Goal: Task Accomplishment & Management: Use online tool/utility

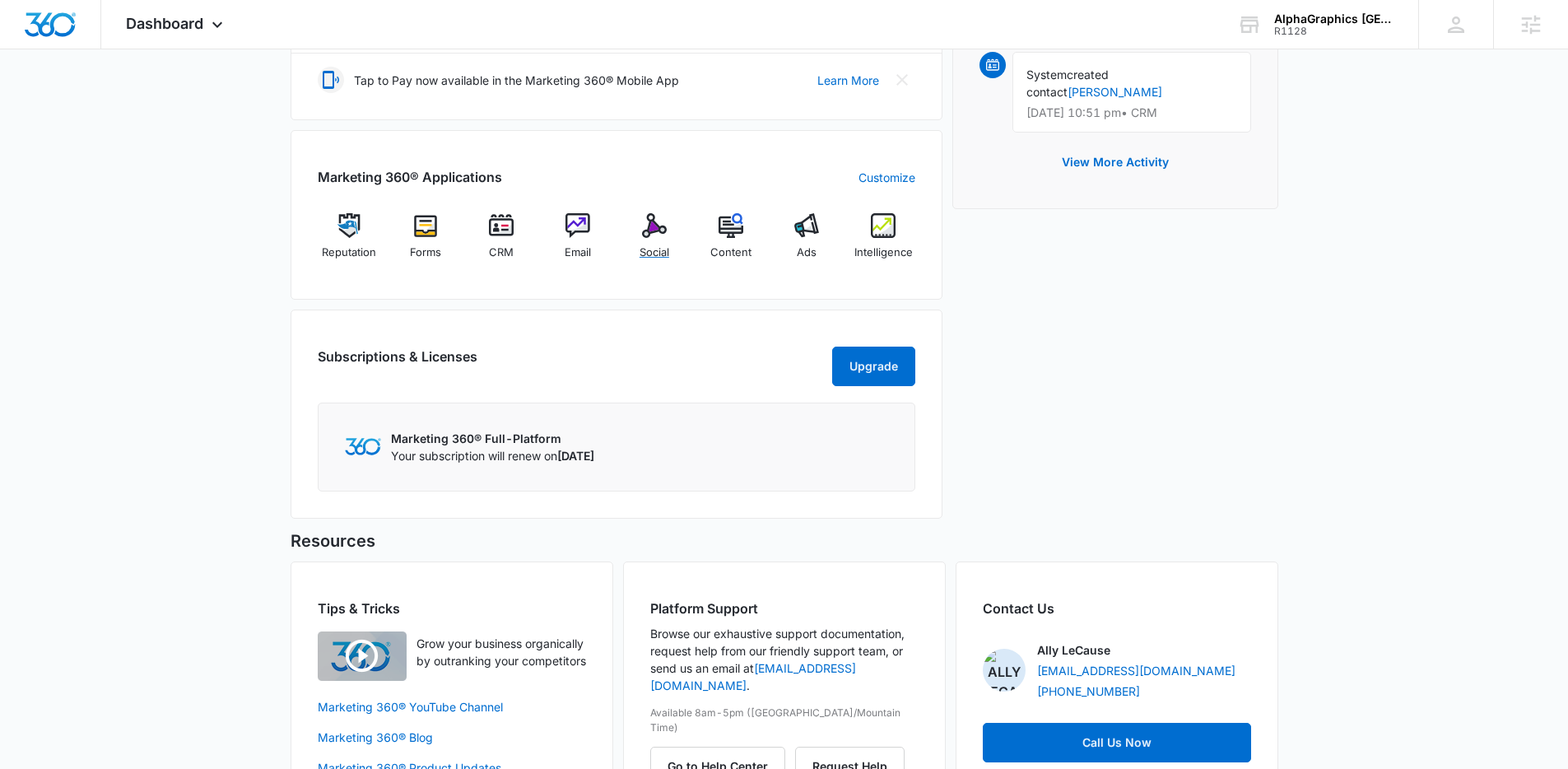
drag, startPoint x: 654, startPoint y: 253, endPoint x: 1049, endPoint y: 321, distance: 400.8
click at [654, 252] on span "Social" at bounding box center [655, 253] width 30 height 17
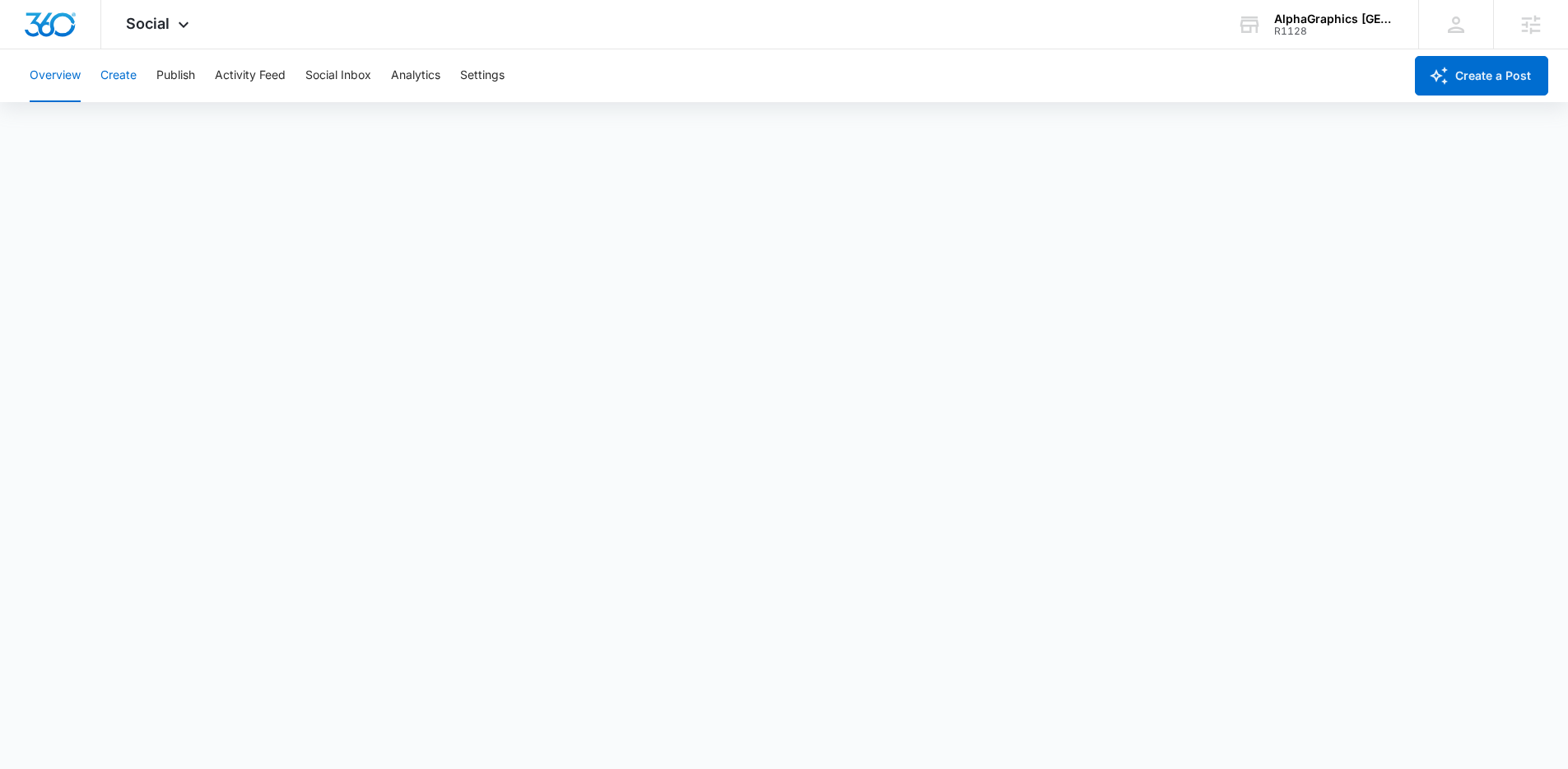
drag, startPoint x: 122, startPoint y: 73, endPoint x: 153, endPoint y: 89, distance: 34.9
click at [124, 73] on button "Create" at bounding box center [118, 75] width 36 height 53
